Goal: Task Accomplishment & Management: Use online tool/utility

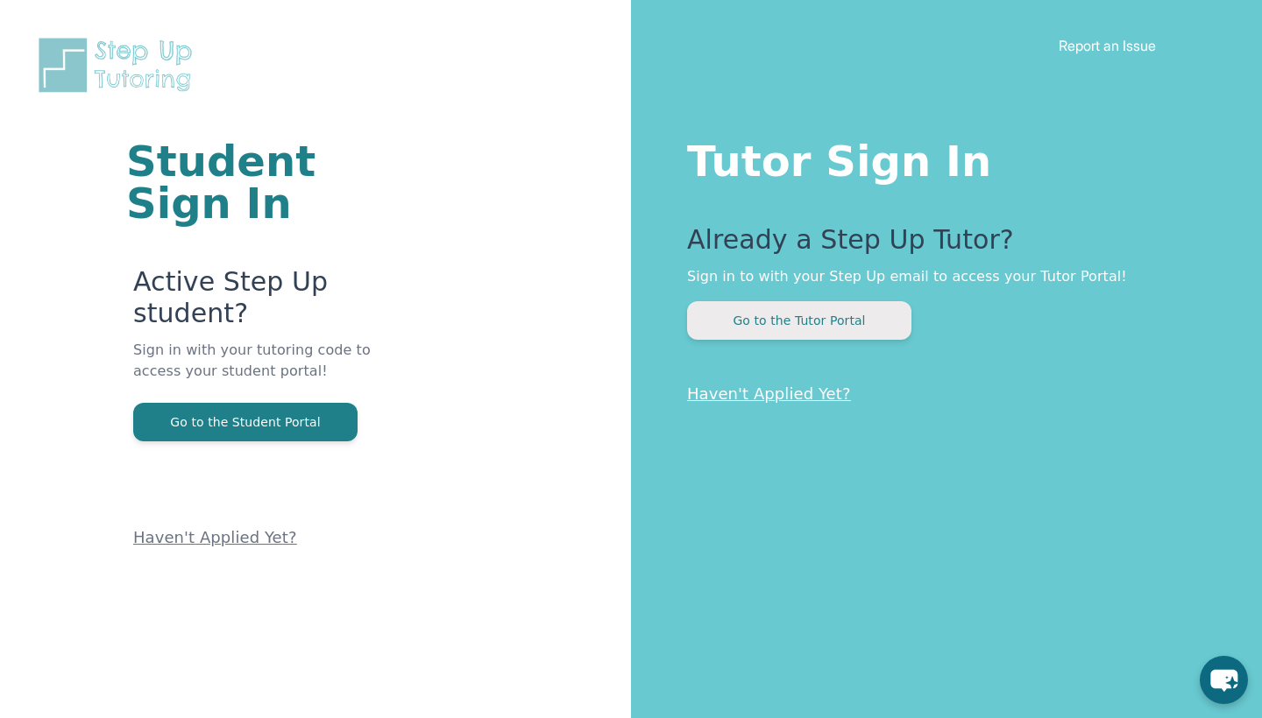
click at [823, 322] on button "Go to the Tutor Portal" at bounding box center [799, 320] width 224 height 39
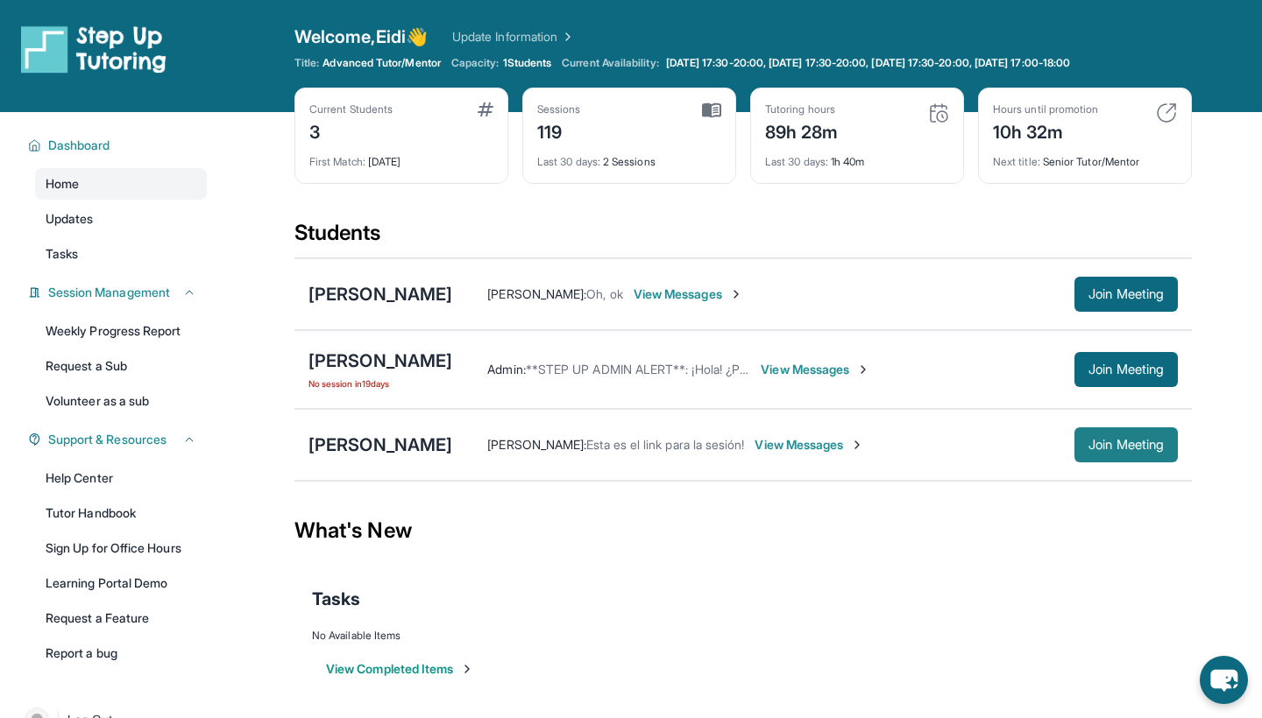
click at [1158, 447] on span "Join Meeting" at bounding box center [1125, 445] width 75 height 11
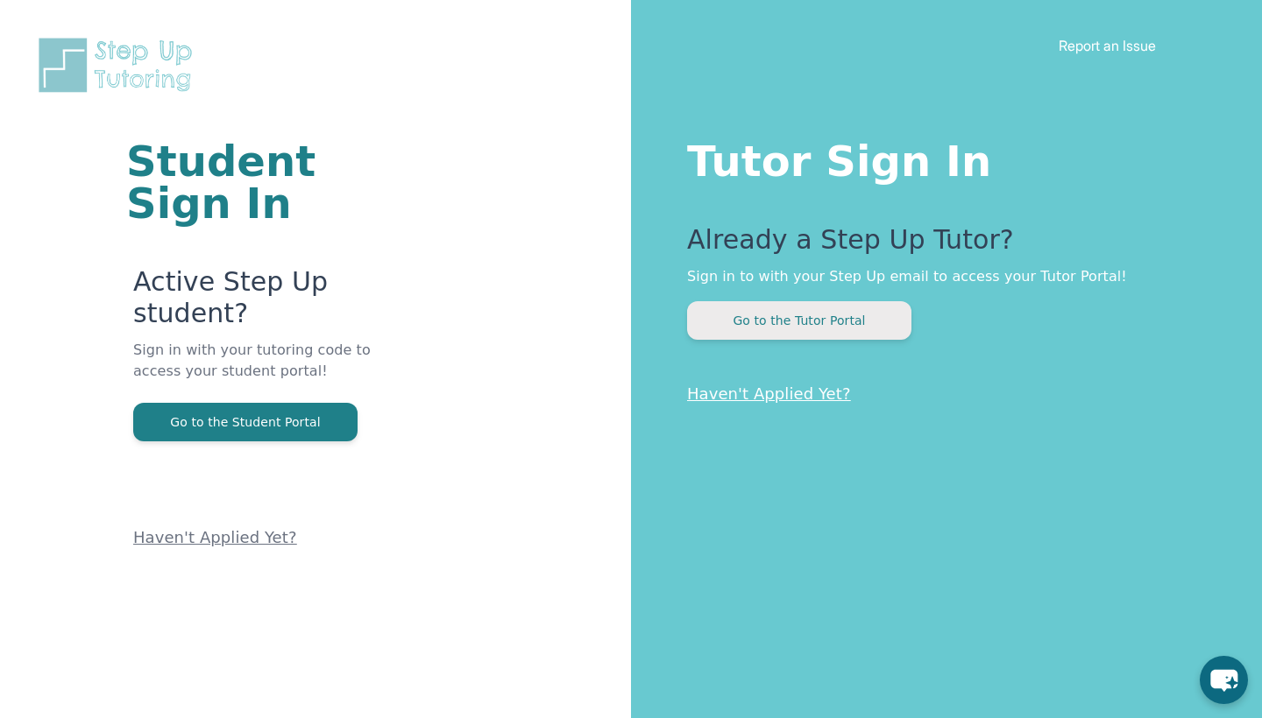
click at [804, 322] on button "Go to the Tutor Portal" at bounding box center [799, 320] width 224 height 39
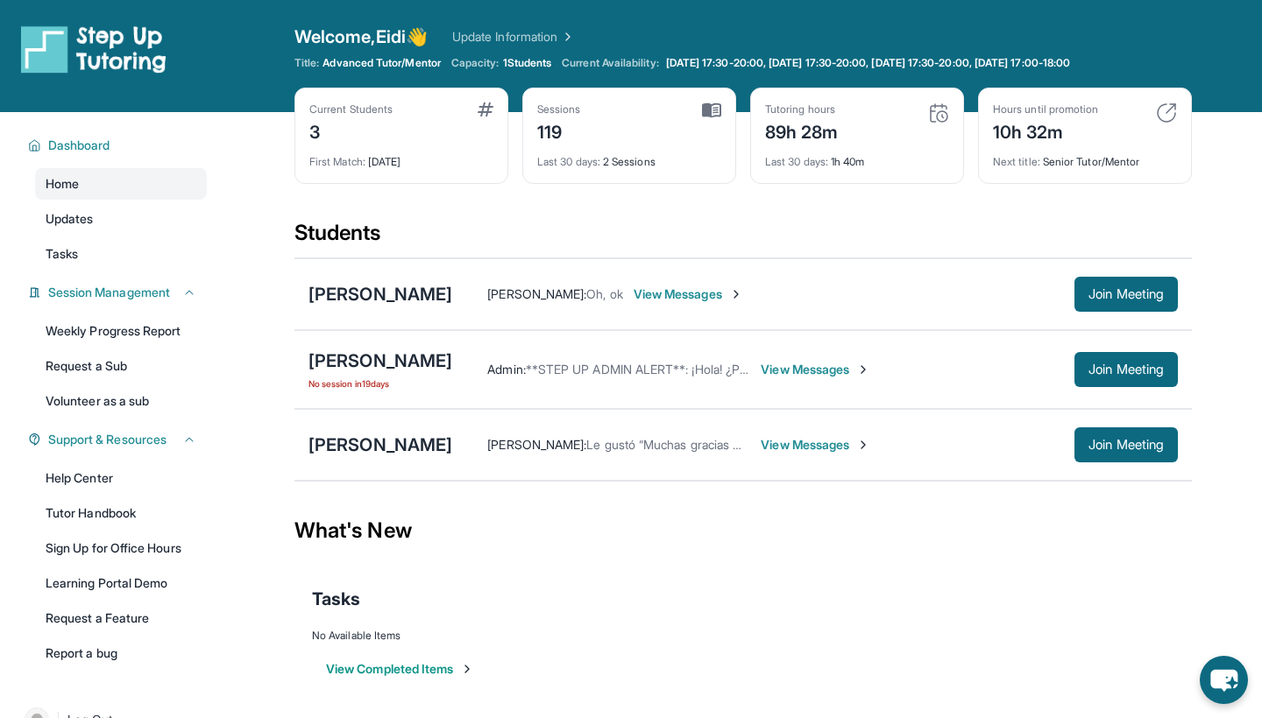
click at [870, 374] on span "View Messages" at bounding box center [816, 370] width 110 height 18
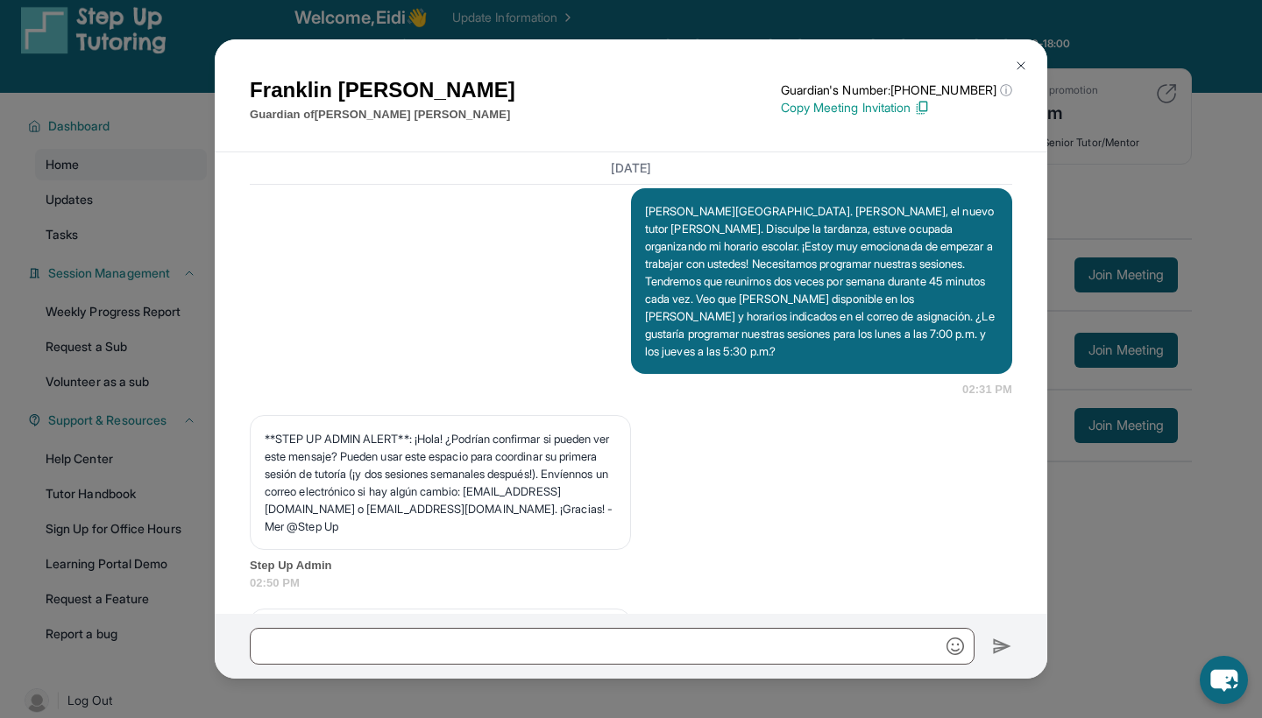
scroll to position [1334, 0]
click at [1017, 57] on button at bounding box center [1020, 65] width 35 height 35
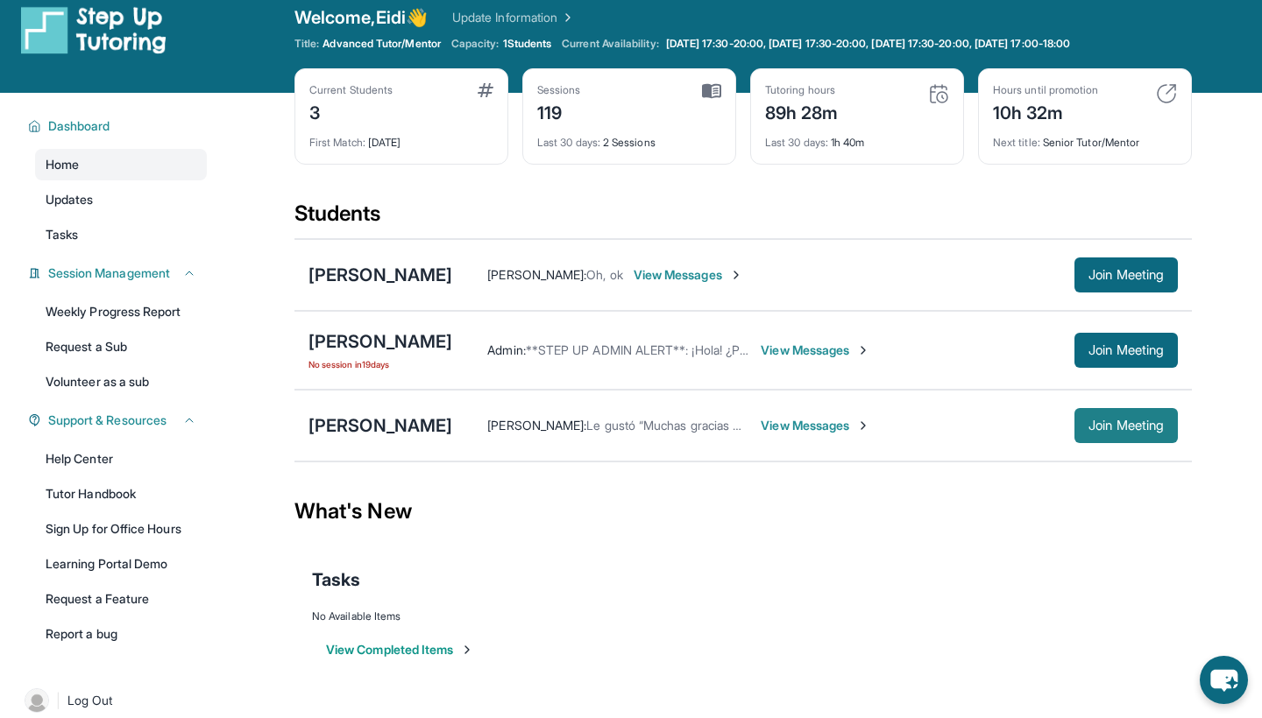
click at [1130, 421] on span "Join Meeting" at bounding box center [1125, 426] width 75 height 11
click at [452, 422] on div "[PERSON_NAME]" at bounding box center [380, 426] width 144 height 25
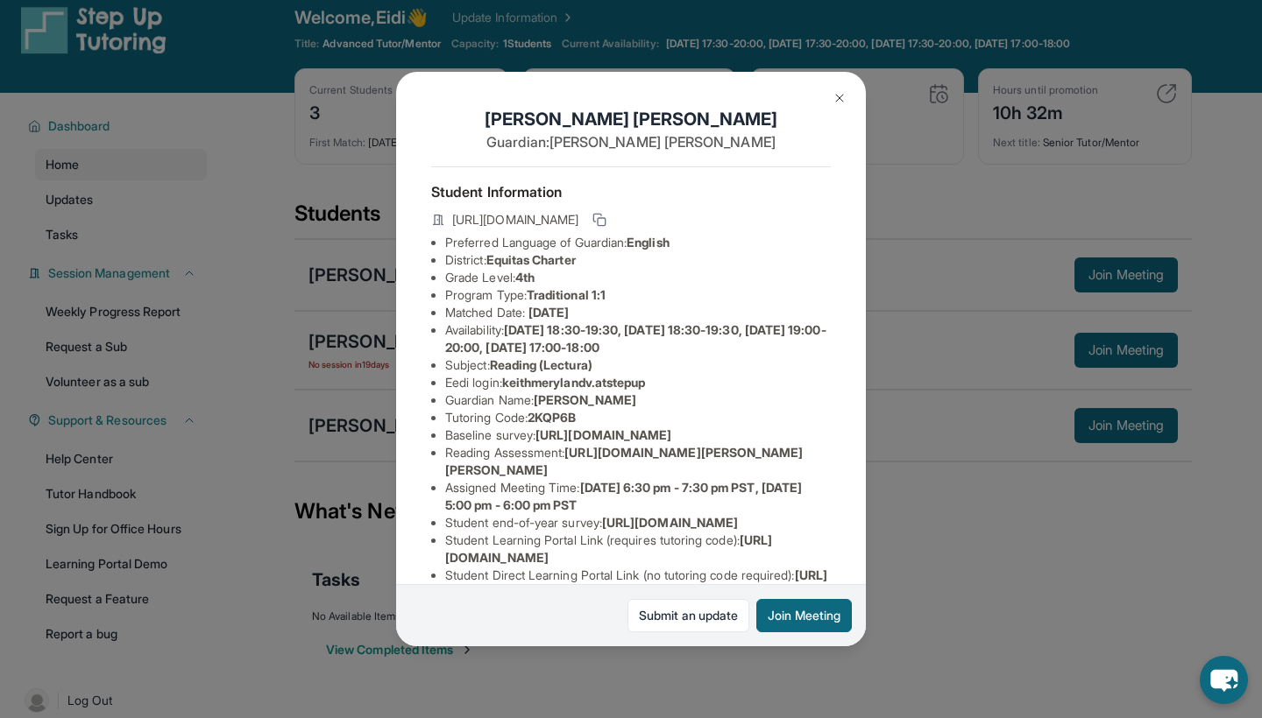
click at [844, 98] on img at bounding box center [839, 98] width 14 height 14
